Goal: Information Seeking & Learning: Learn about a topic

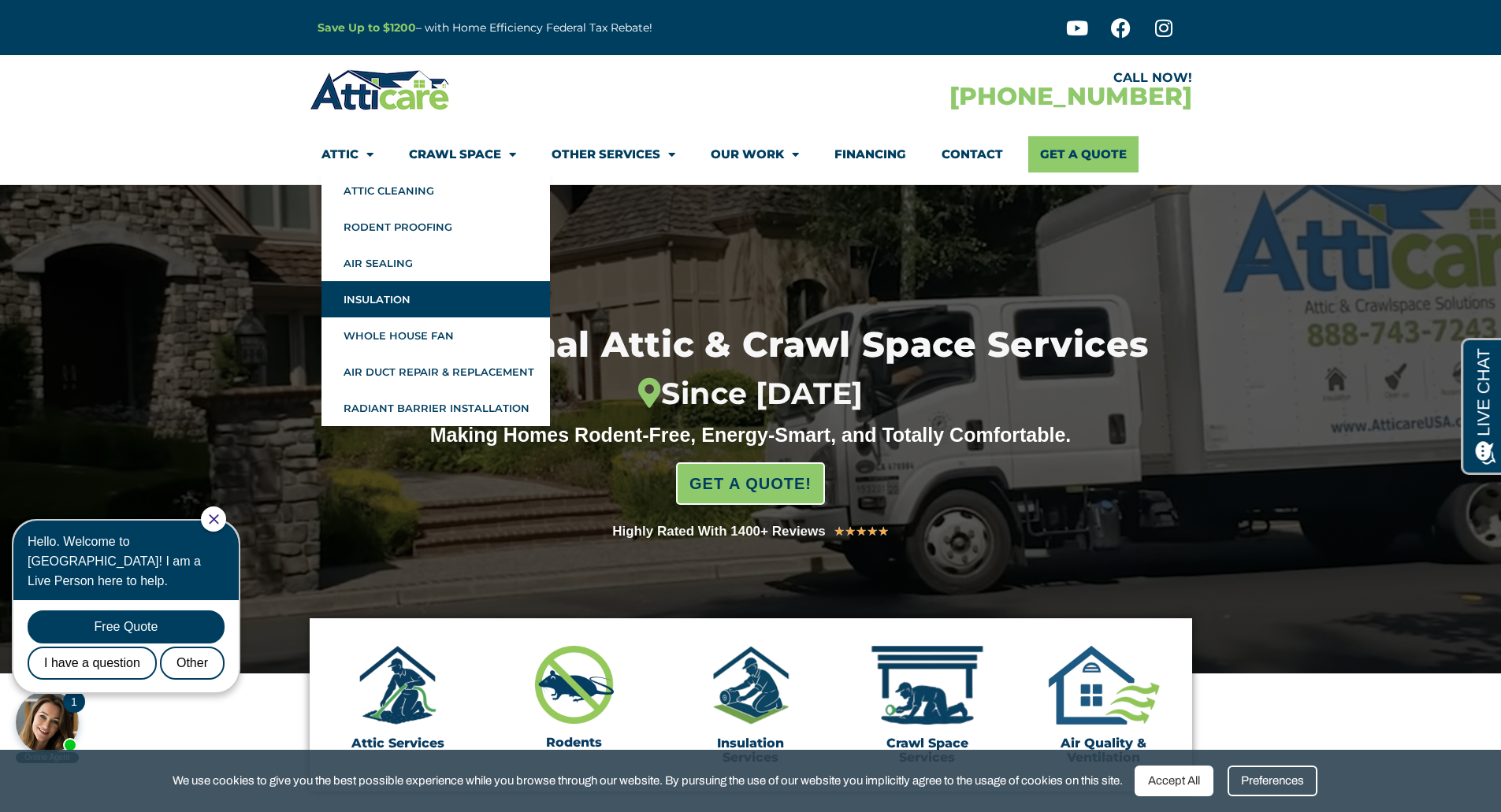
click at [371, 295] on link "Insulation" at bounding box center [435, 299] width 228 height 36
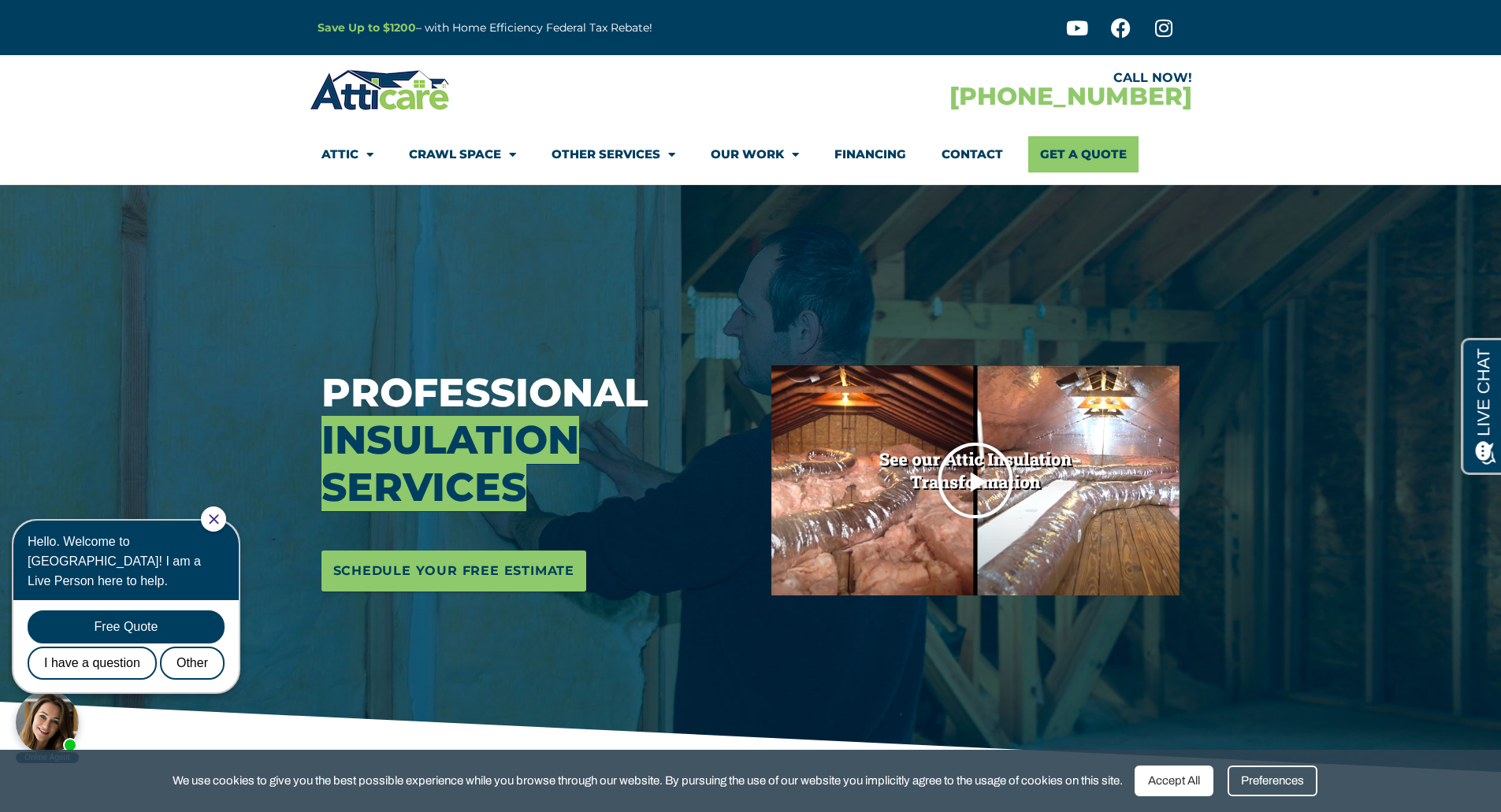
click at [1120, 434] on img at bounding box center [975, 480] width 408 height 229
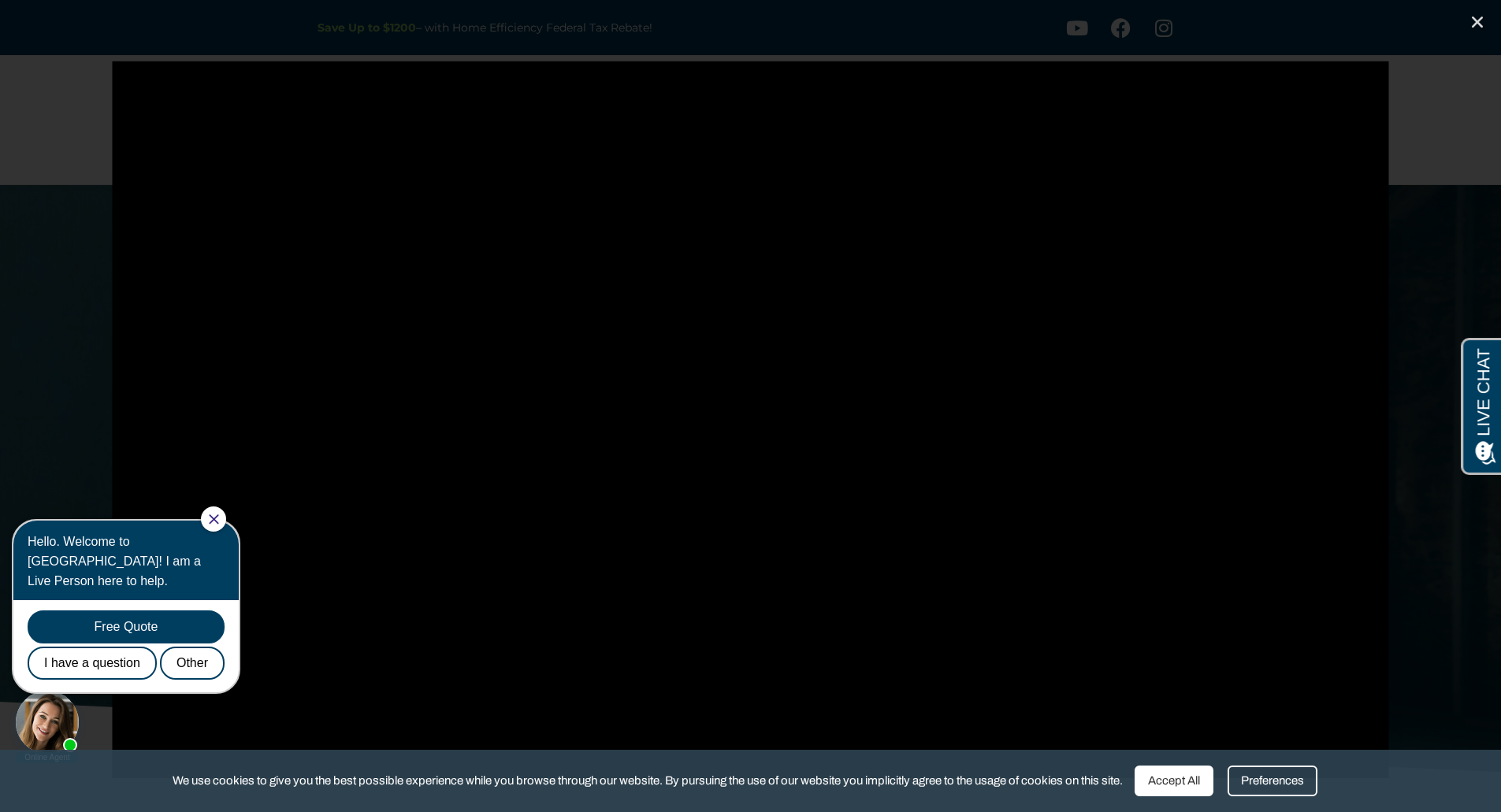
click at [218, 519] on icon "Close Chat" at bounding box center [213, 518] width 9 height 9
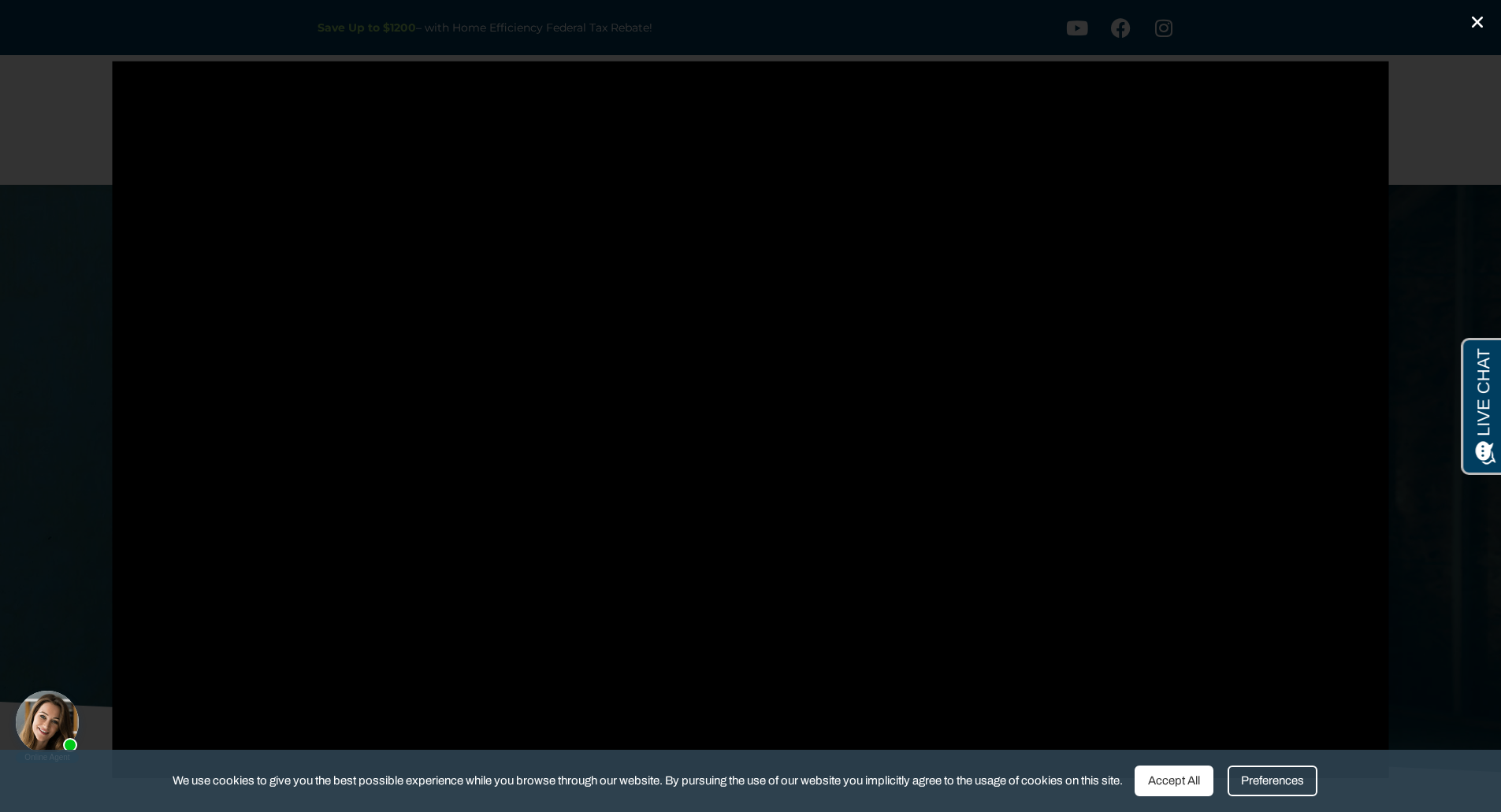
click at [1482, 19] on icon "Close (Esc)" at bounding box center [1478, 22] width 16 height 16
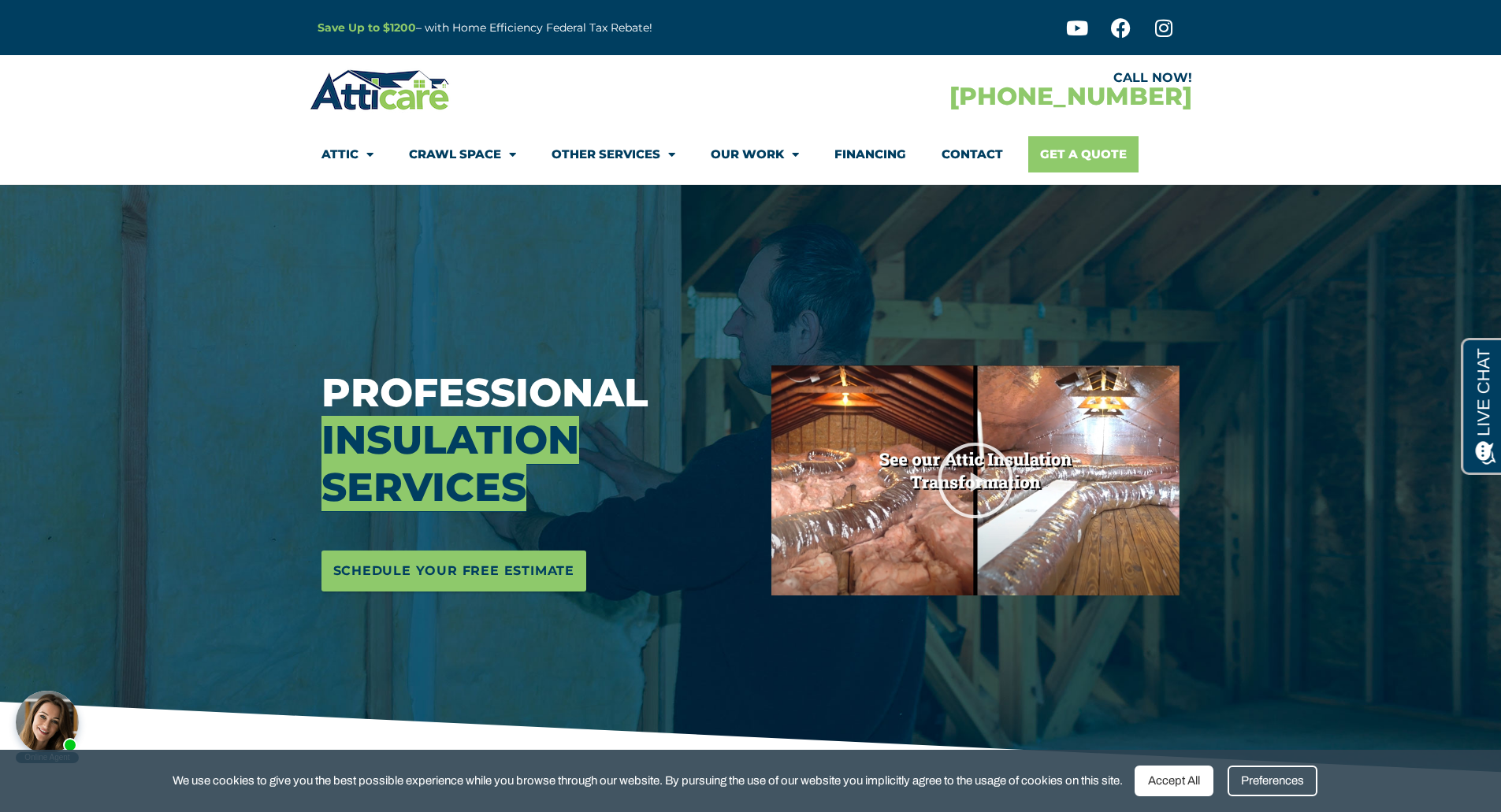
click at [1103, 158] on link "Get A Quote" at bounding box center [1083, 154] width 110 height 36
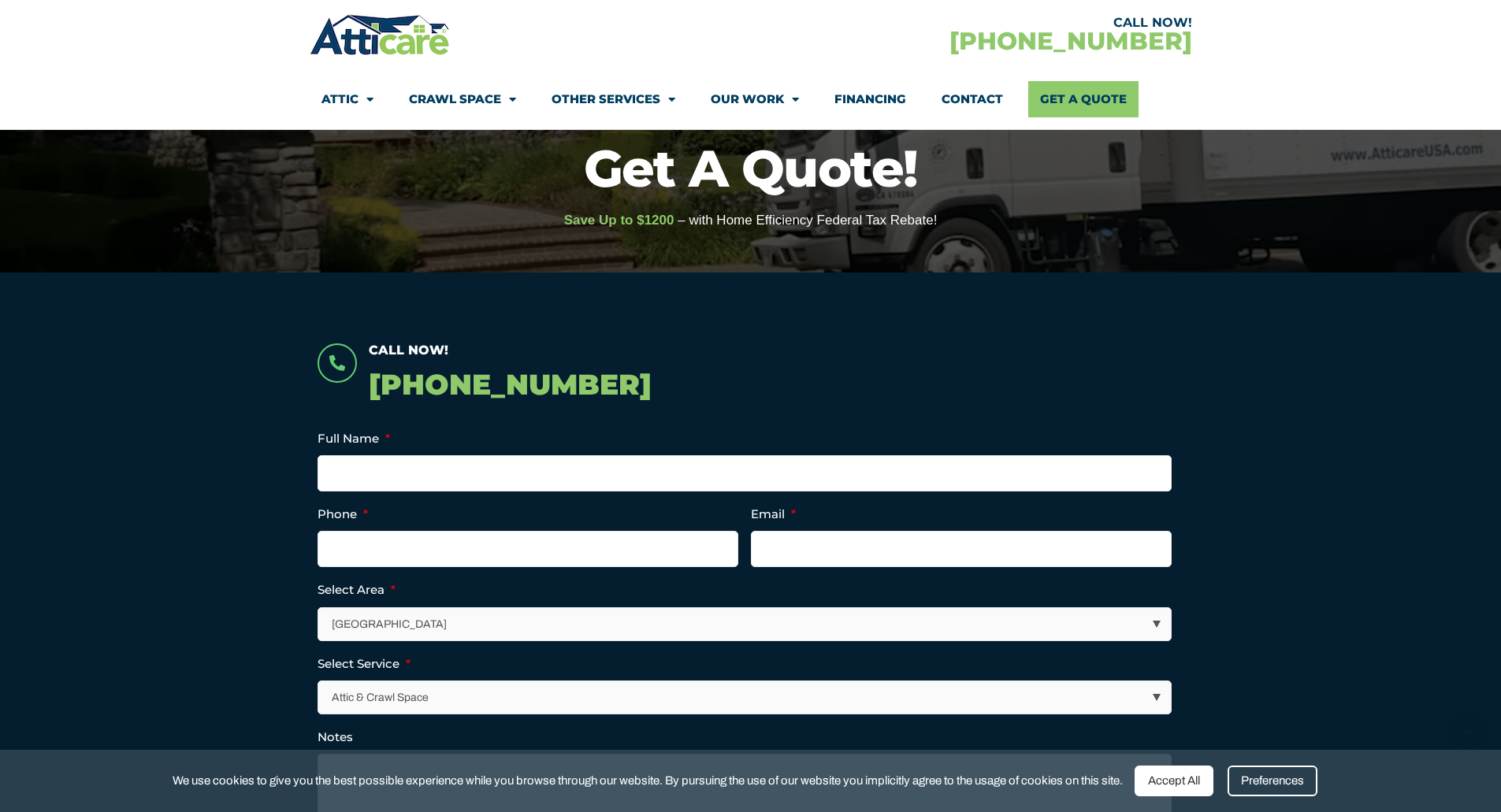
scroll to position [315, 0]
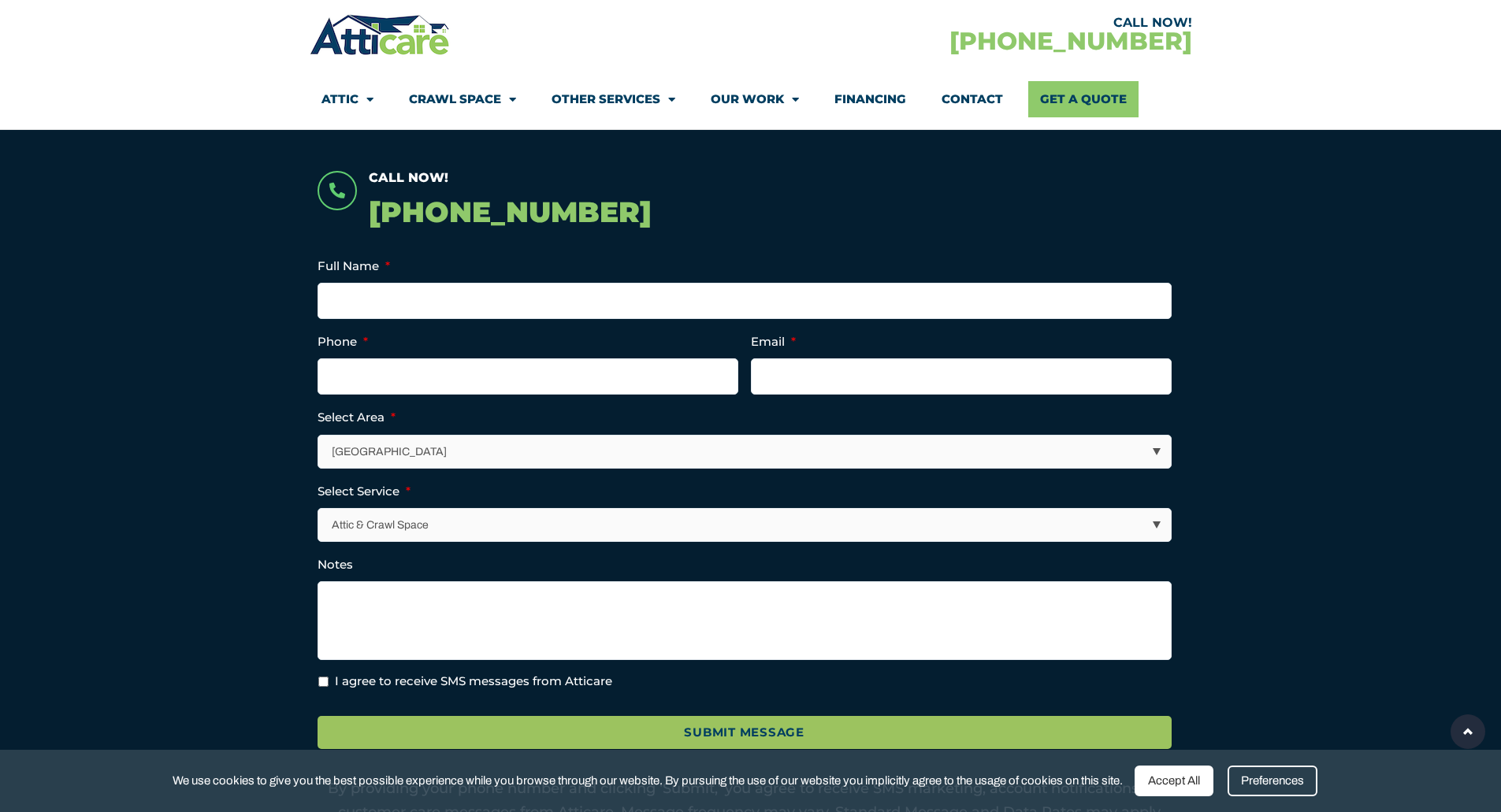
click at [774, 446] on select "Los Angeles Area San Francisco Bay Area New Jersey / New York Area Other Areas" at bounding box center [745, 451] width 852 height 33
select select "[US_STATE] / [US_STATE][GEOGRAPHIC_DATA]"
click at [319, 435] on select "Los Angeles Area San Francisco Bay Area New Jersey / New York Area Other Areas" at bounding box center [745, 451] width 852 height 33
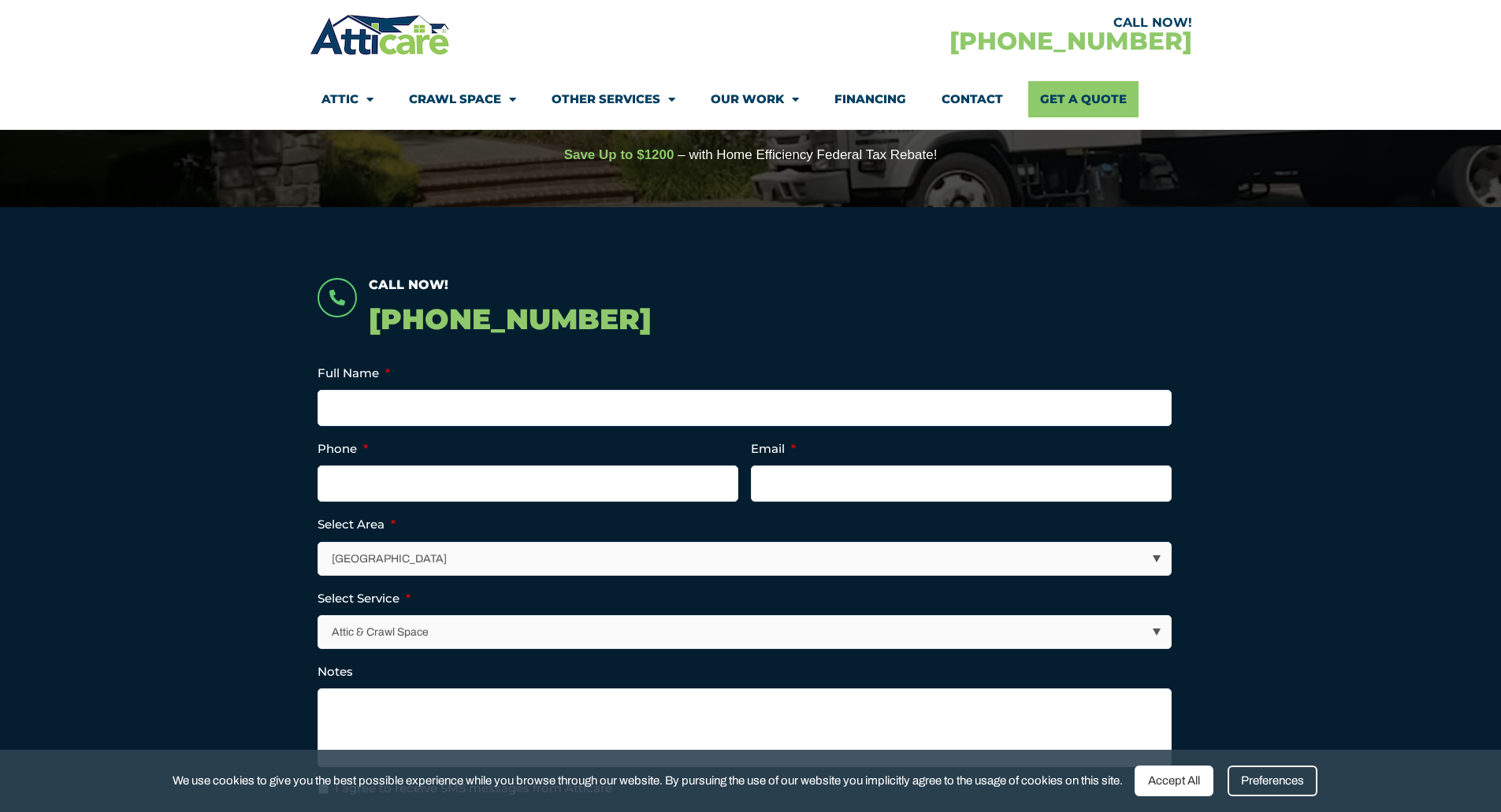
scroll to position [237, 0]
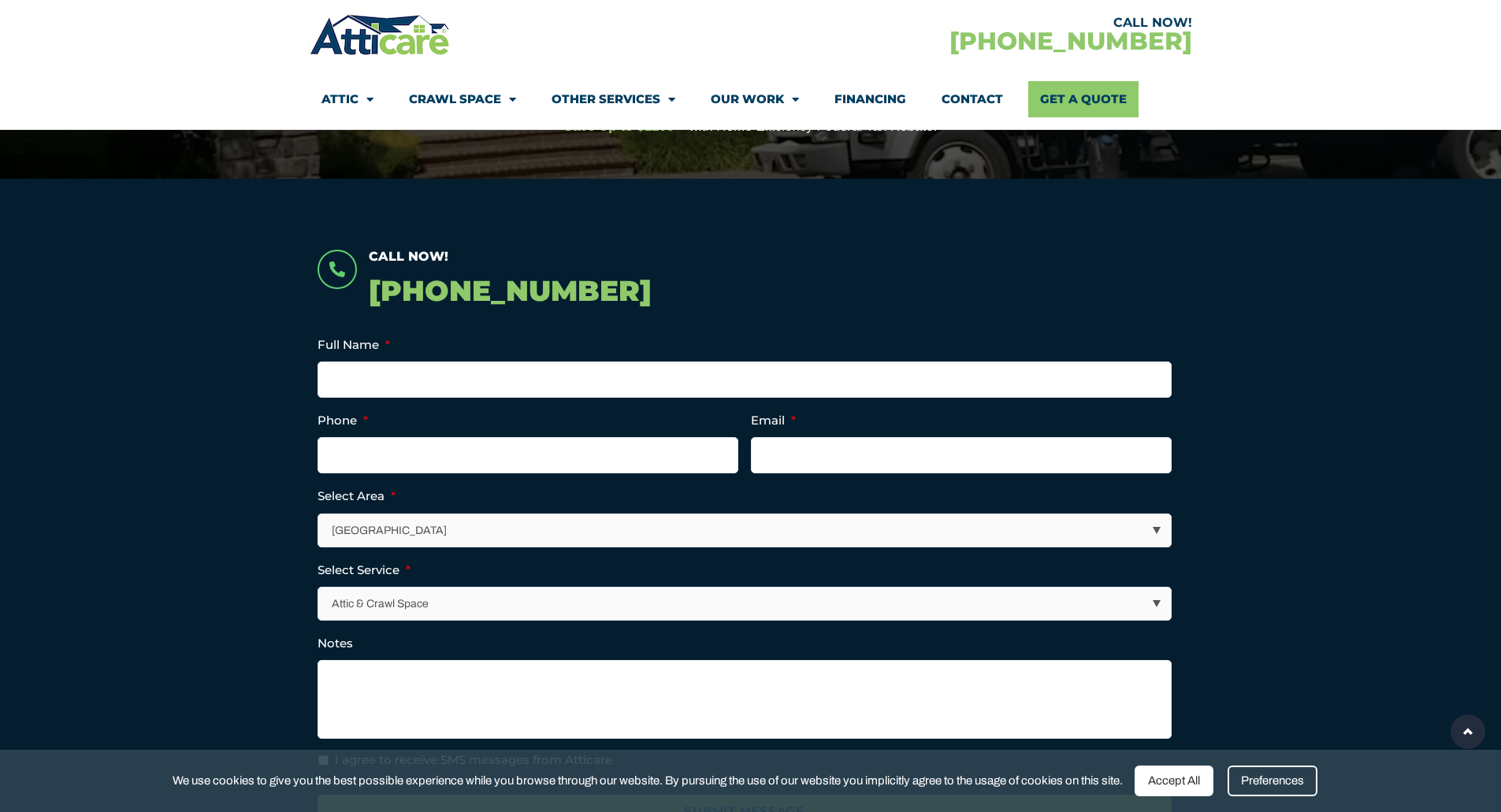
click at [1042, 601] on select "Attic & Crawl Space Insulation Roofing Solar Energy Other Services" at bounding box center [745, 604] width 852 height 33
select select "Insulation"
click at [319, 588] on select "Attic & Crawl Space Insulation Roofing Solar Energy Other Services" at bounding box center [745, 604] width 852 height 33
type input "(___) ___-____"
click at [463, 458] on input "(___) ___-____" at bounding box center [528, 455] width 421 height 36
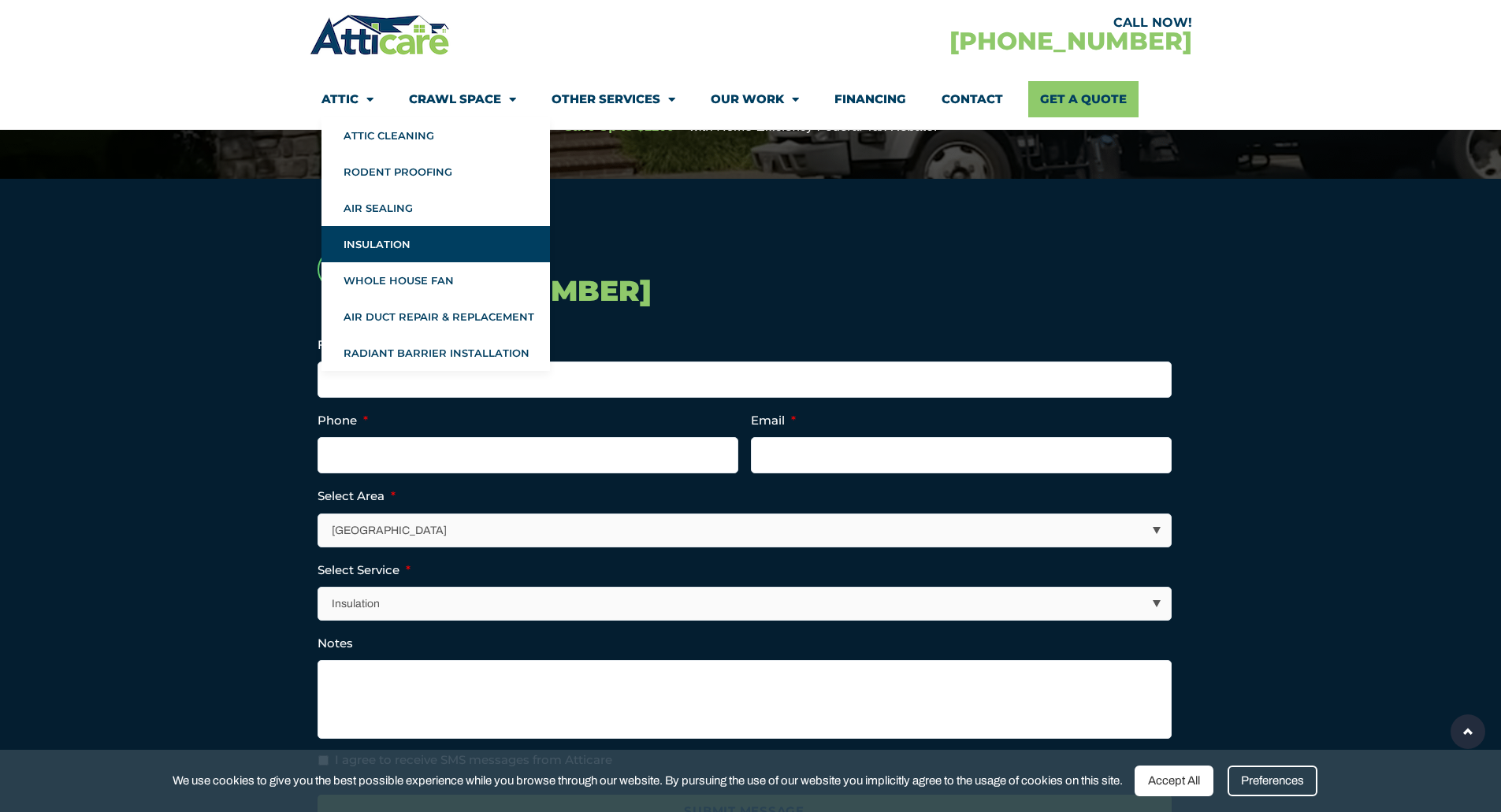
click at [362, 233] on link "Insulation" at bounding box center [435, 244] width 228 height 36
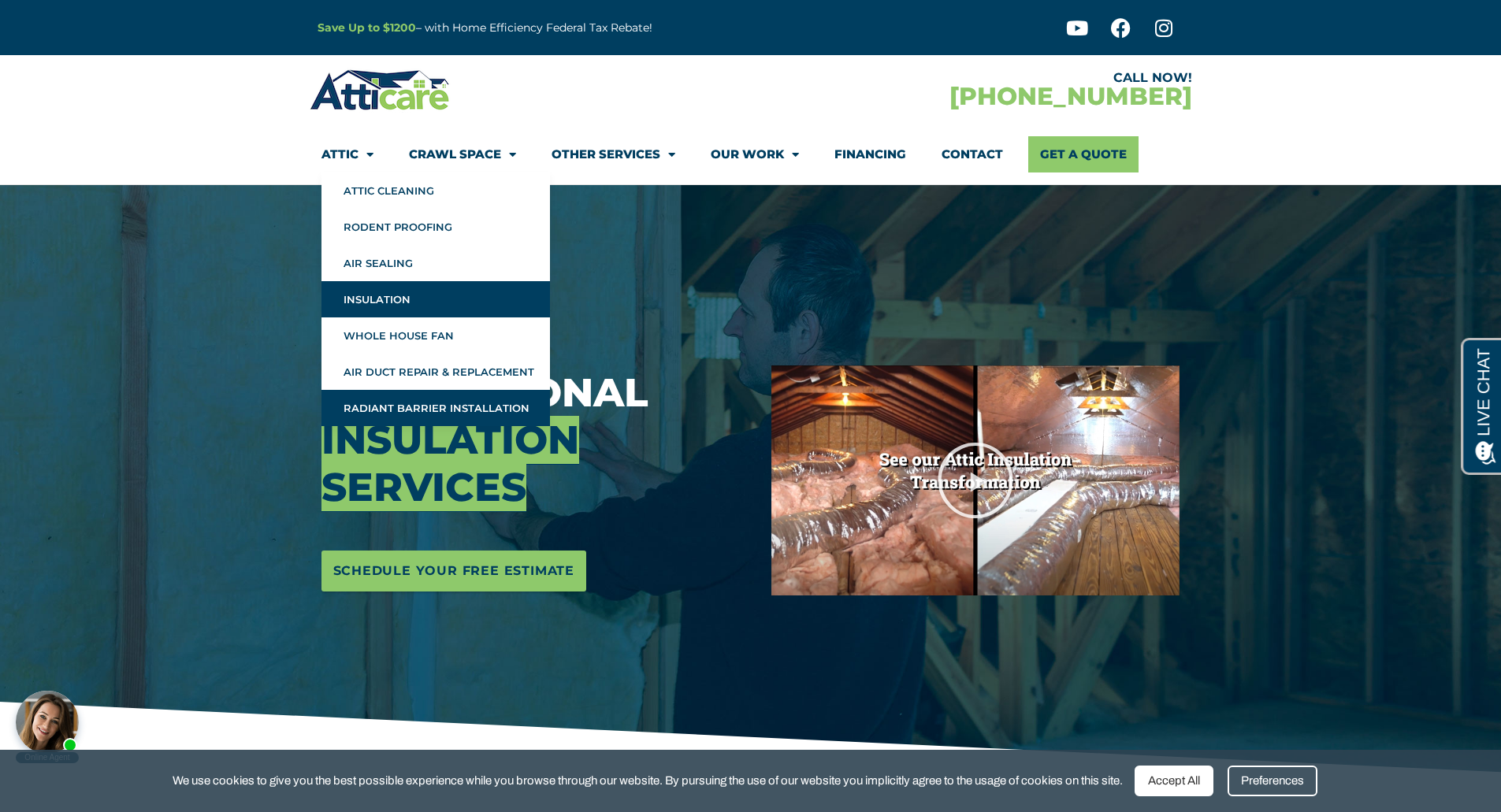
click at [384, 402] on link "Radiant Barrier Installation" at bounding box center [435, 408] width 228 height 36
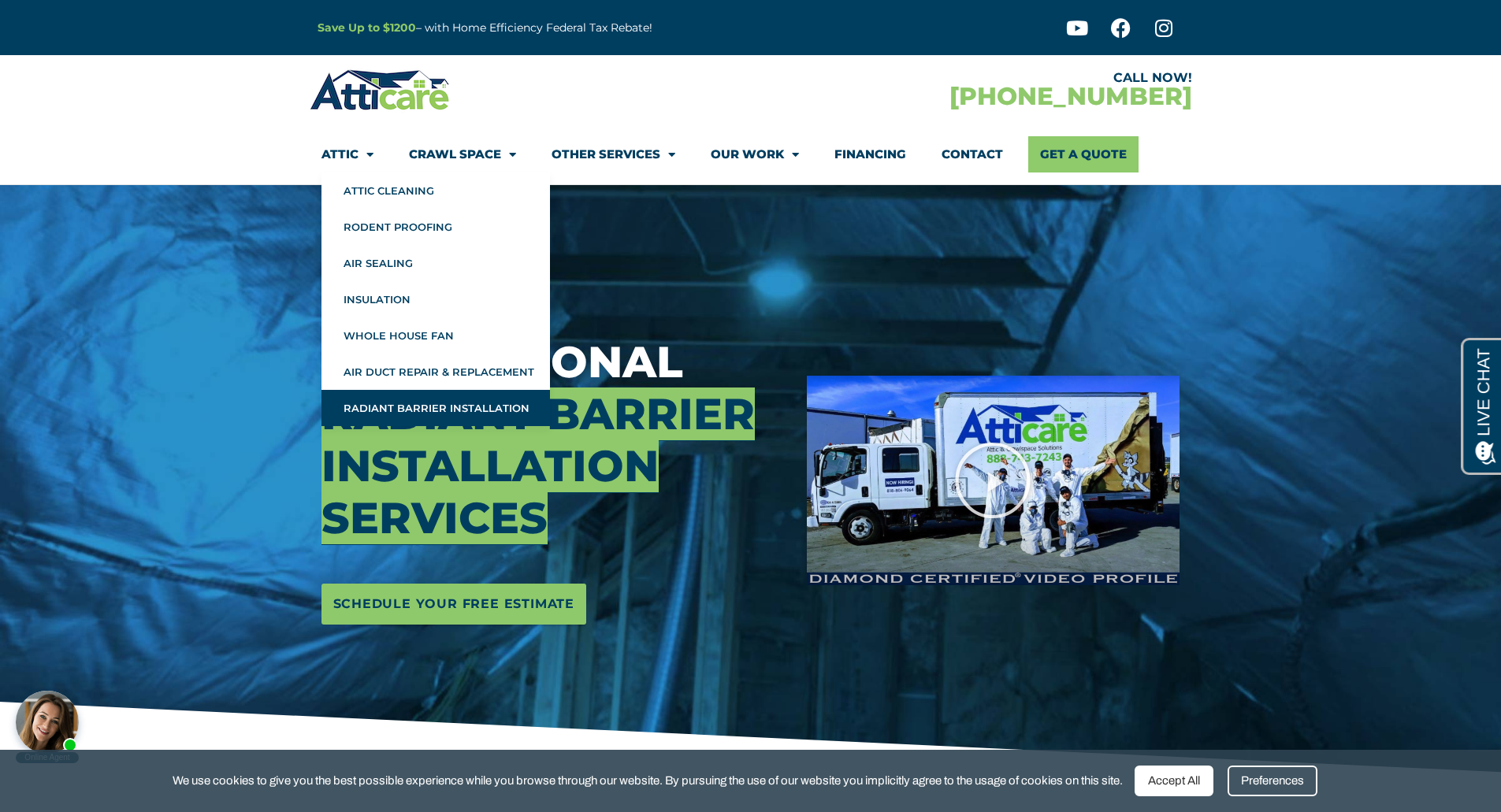
click at [341, 158] on link "Attic" at bounding box center [347, 154] width 52 height 36
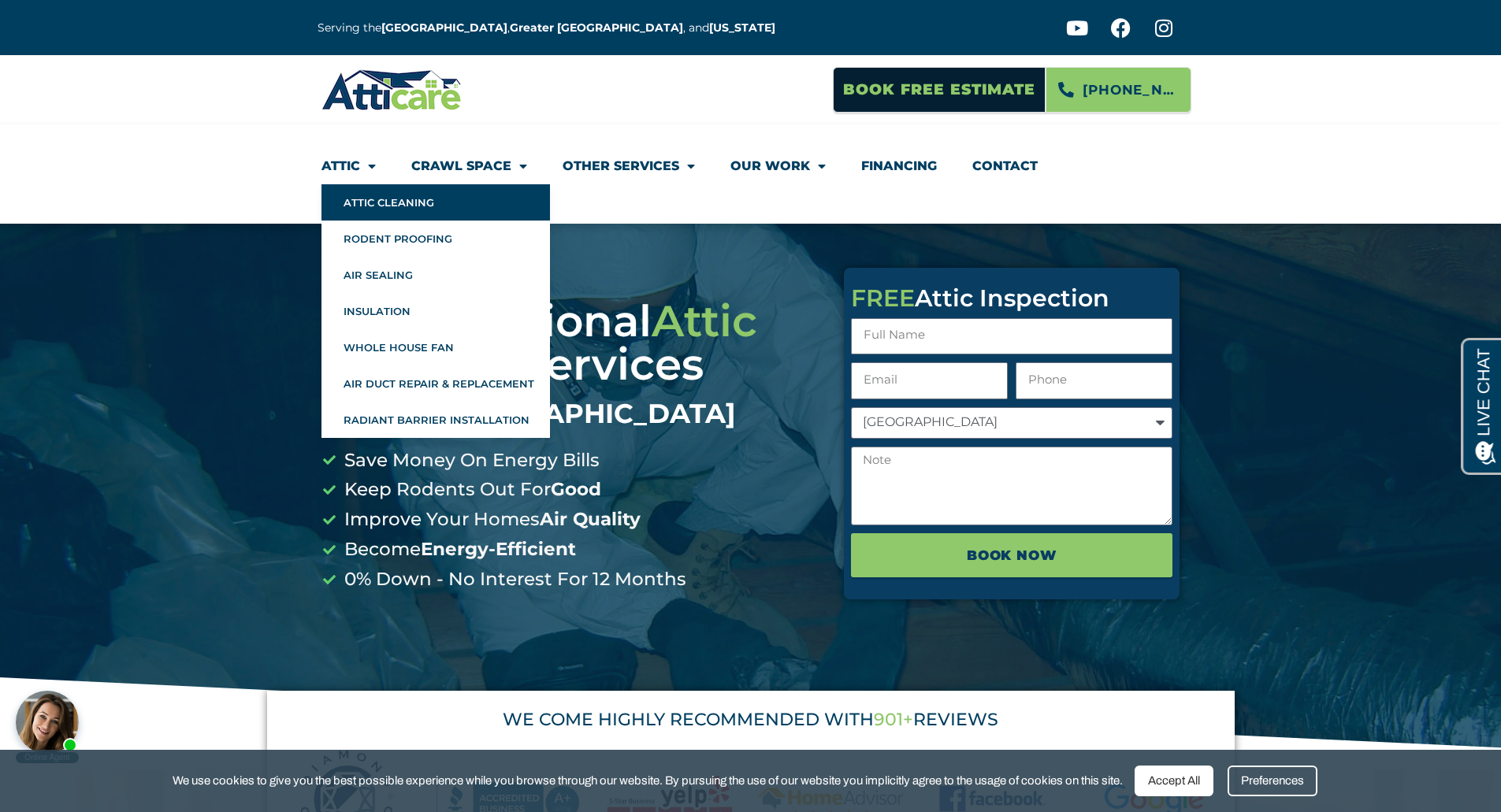
click at [346, 203] on link "Attic Cleaning" at bounding box center [435, 202] width 228 height 36
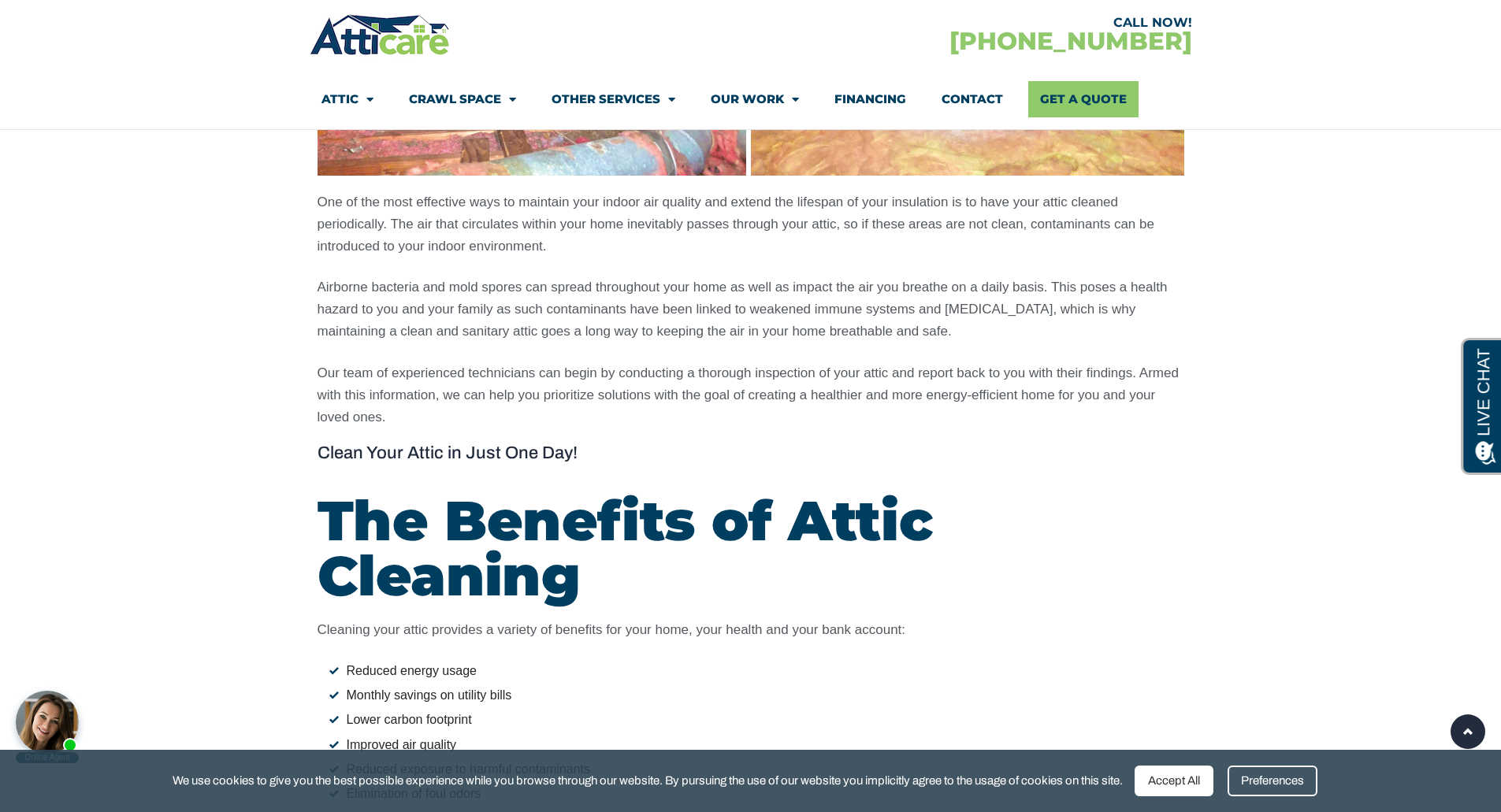
scroll to position [1182, 0]
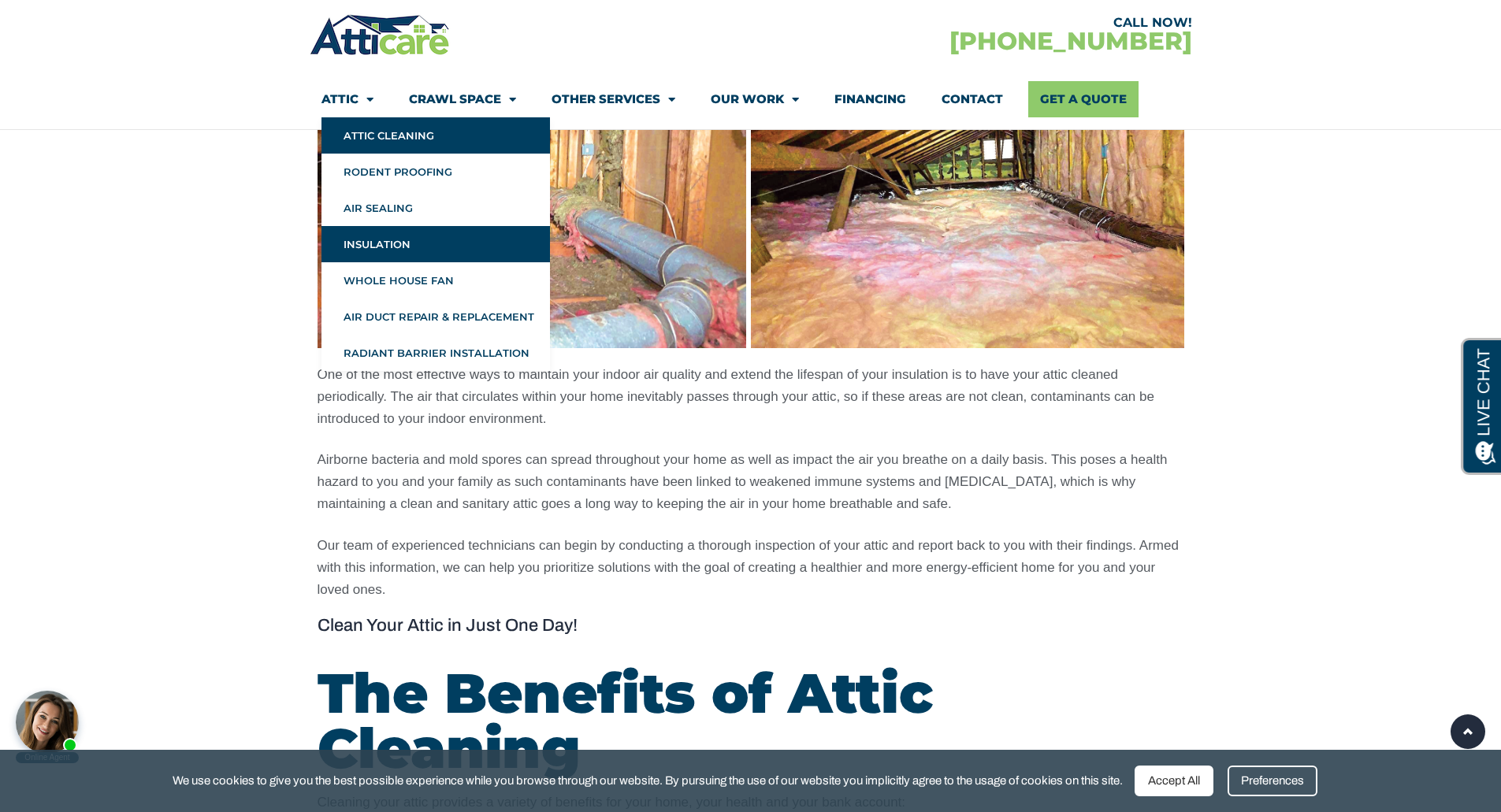
click at [369, 246] on link "Insulation" at bounding box center [435, 244] width 228 height 36
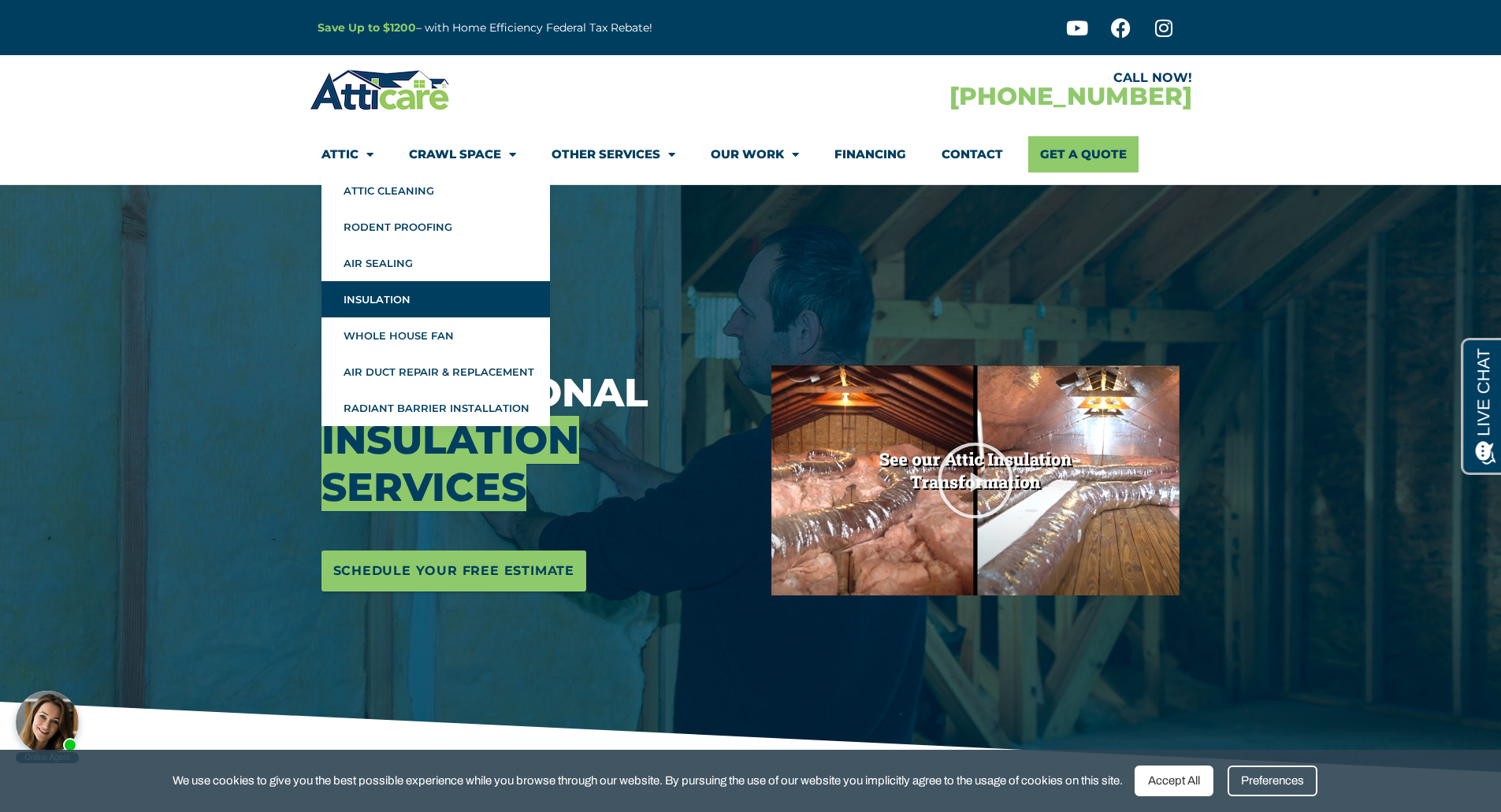
click at [342, 152] on link "Attic" at bounding box center [347, 154] width 52 height 36
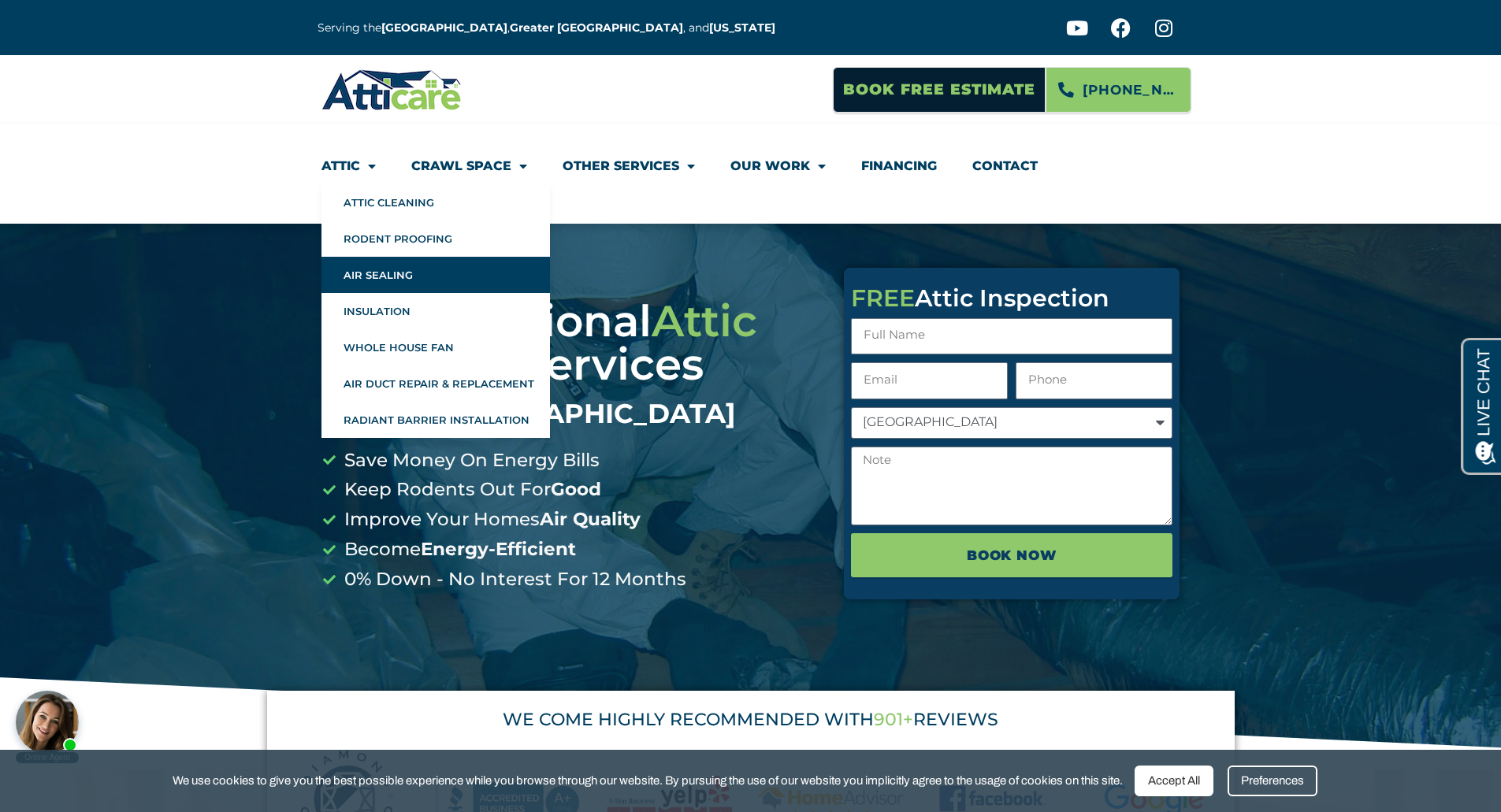
click at [362, 270] on link "Air Sealing" at bounding box center [435, 274] width 228 height 36
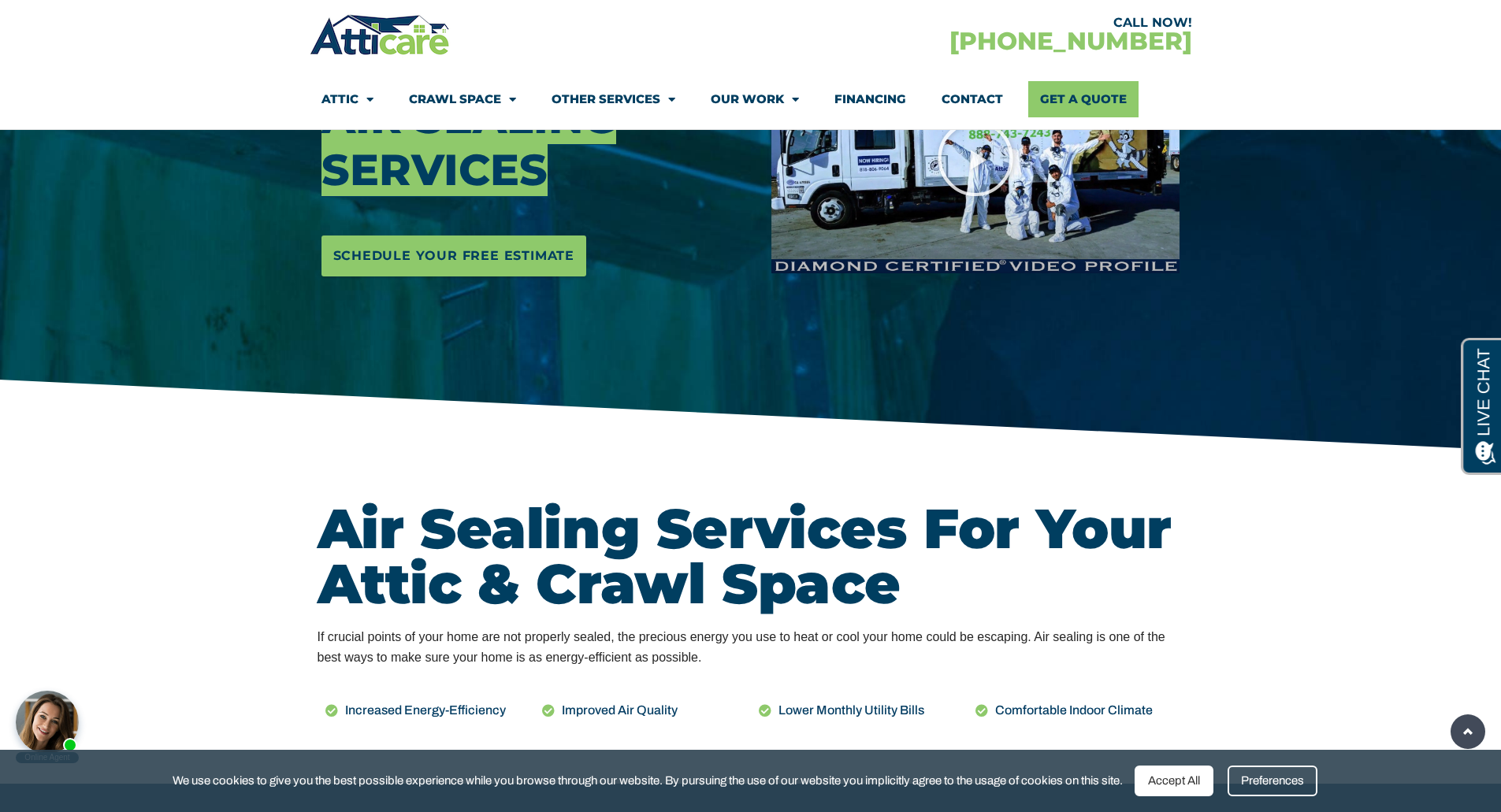
scroll to position [472, 0]
